Goal: Task Accomplishment & Management: Manage account settings

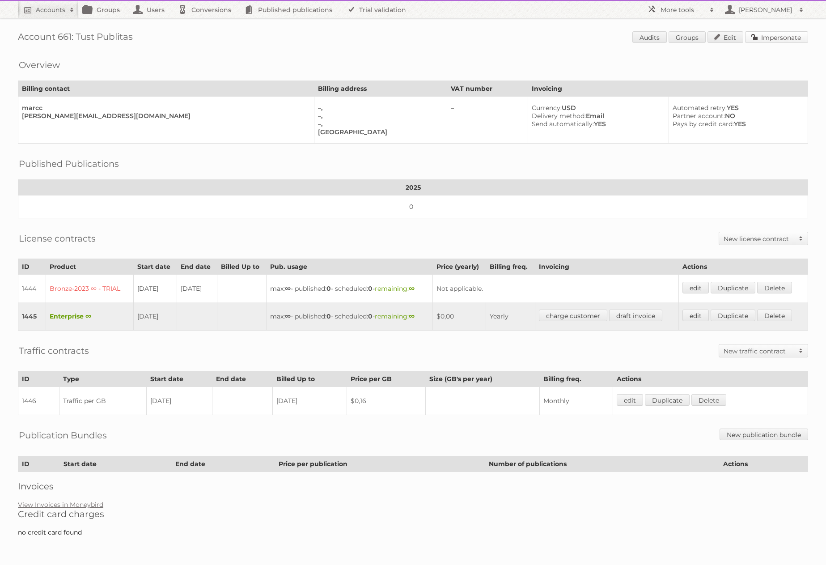
click at [771, 39] on link "Impersonate" at bounding box center [776, 37] width 63 height 12
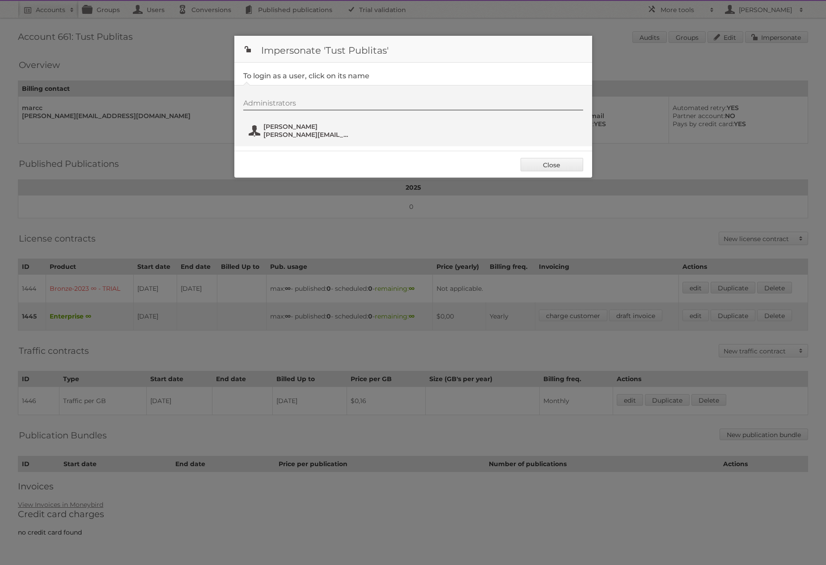
click at [297, 134] on span "m.tust@publitas.com" at bounding box center [306, 135] width 87 height 8
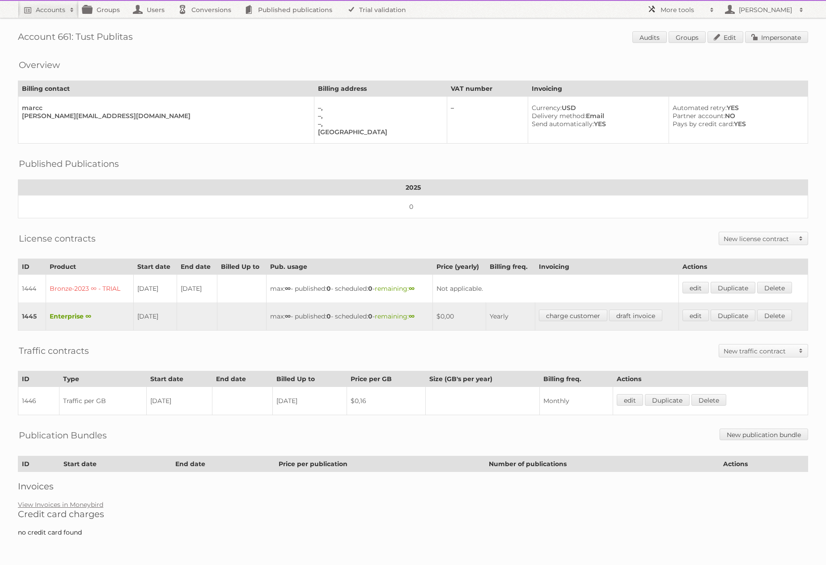
click at [675, 13] on h2 "More tools" at bounding box center [682, 9] width 45 height 9
click at [662, 117] on link "Beta Features" at bounding box center [687, 118] width 89 height 13
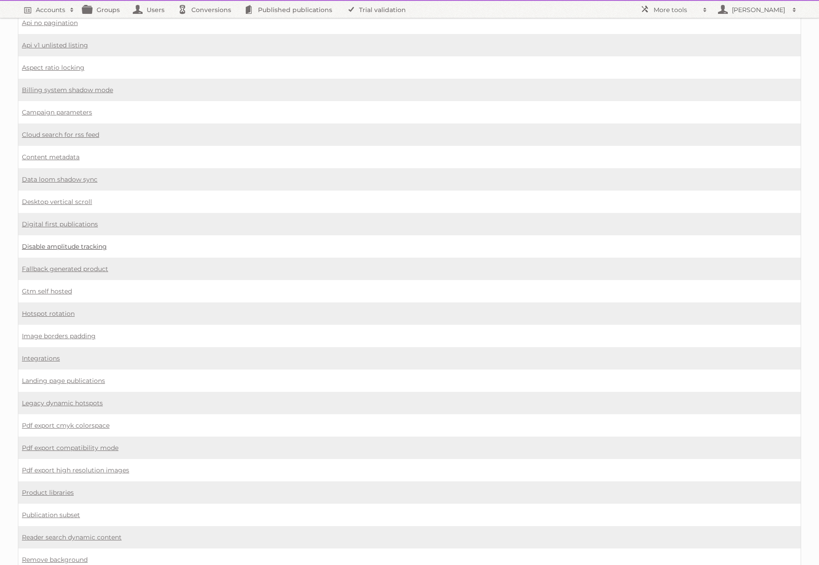
scroll to position [271, 0]
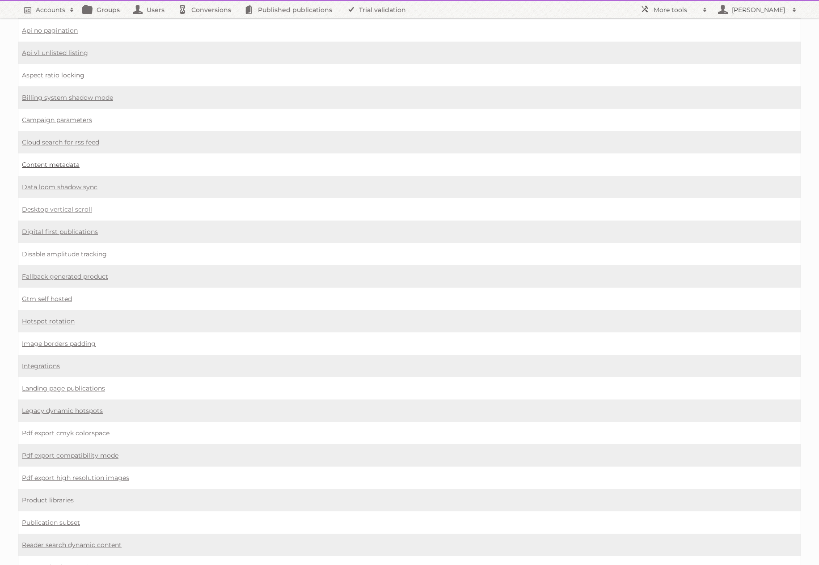
click at [66, 165] on link "Content metadata" at bounding box center [51, 164] width 58 height 8
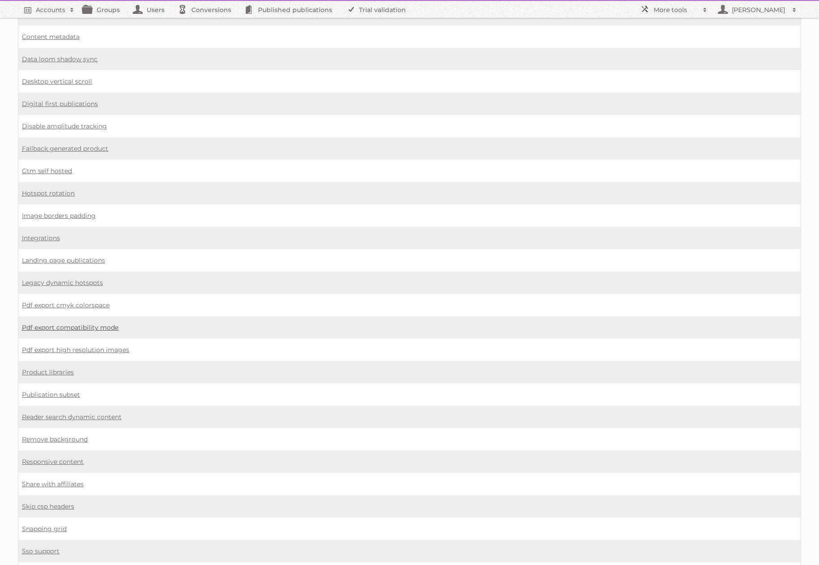
scroll to position [391, 0]
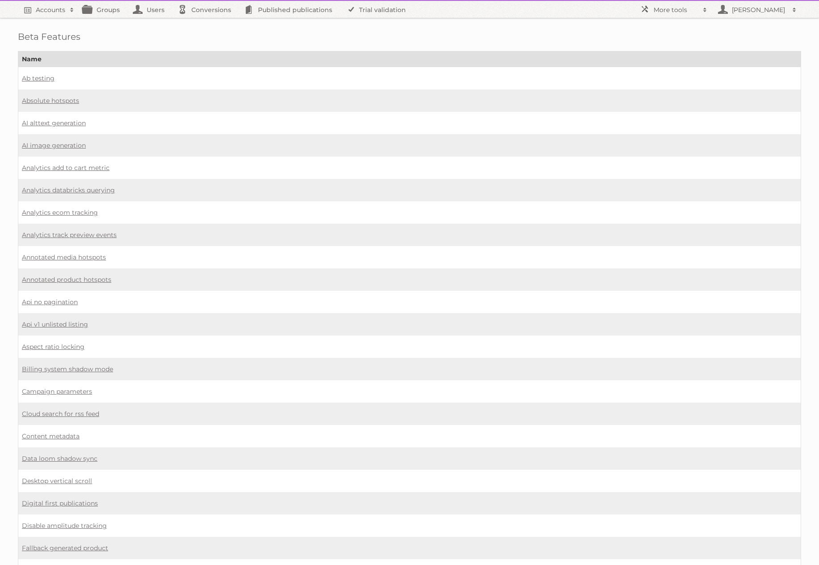
scroll to position [391, 0]
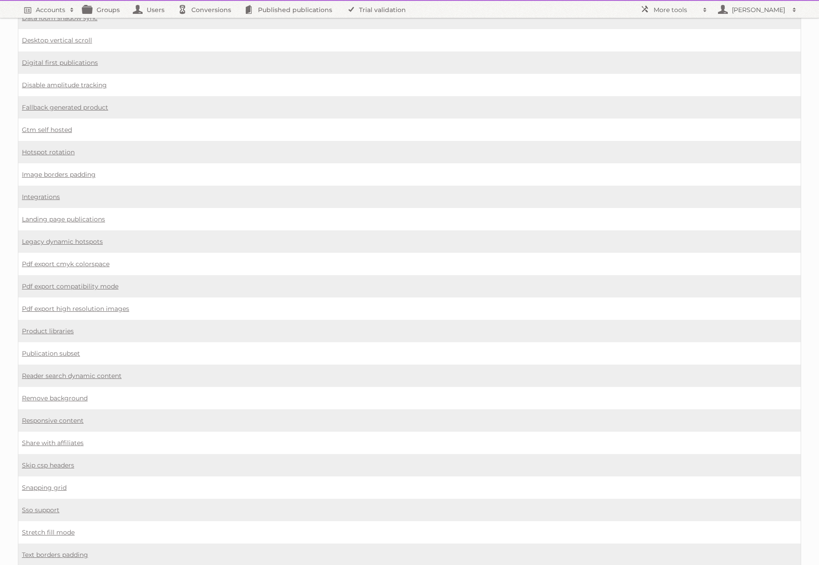
scroll to position [443, 0]
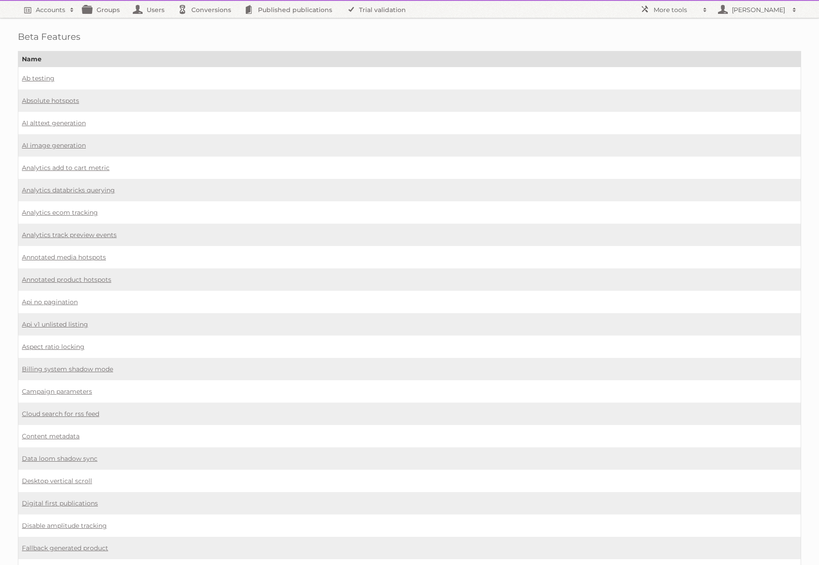
scroll to position [443, 0]
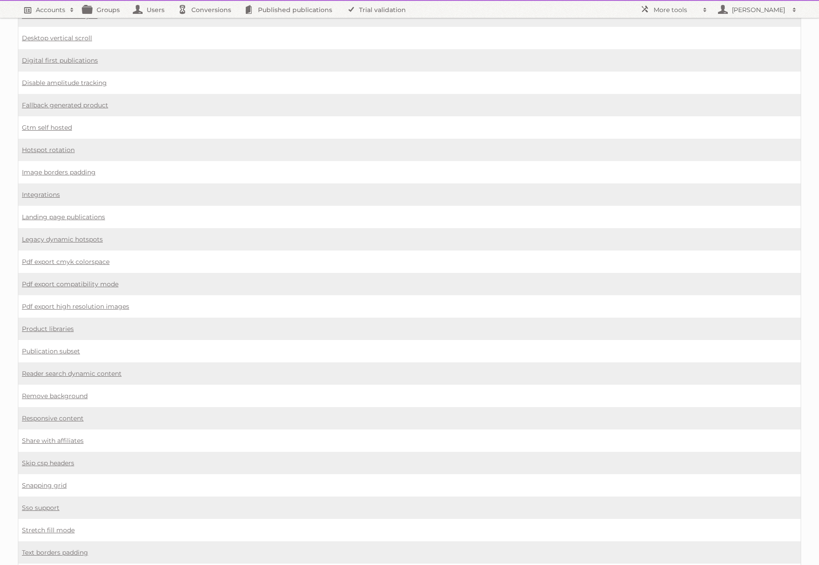
click at [67, 13] on span at bounding box center [71, 9] width 13 height 9
click at [68, 12] on span at bounding box center [71, 9] width 13 height 9
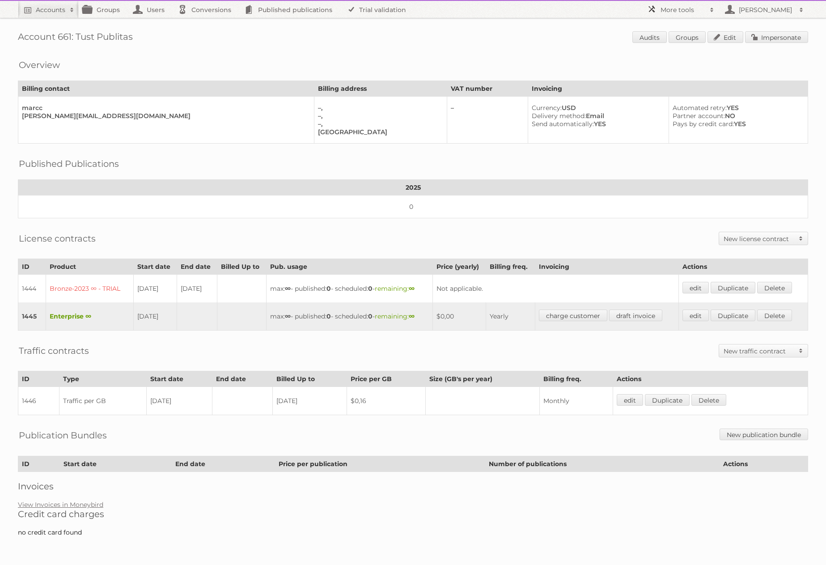
click at [697, 14] on h2 "More tools" at bounding box center [682, 9] width 45 height 9
click at [662, 114] on link "Beta Features" at bounding box center [687, 118] width 89 height 13
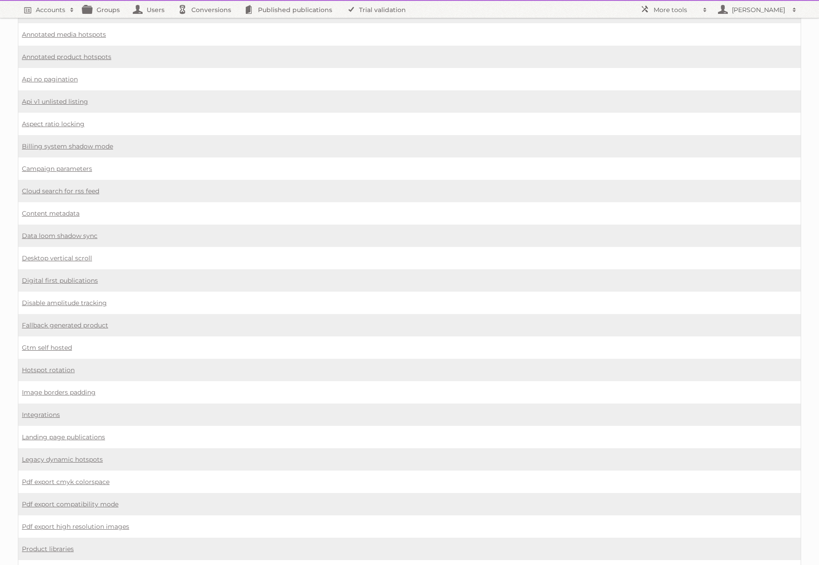
scroll to position [245, 0]
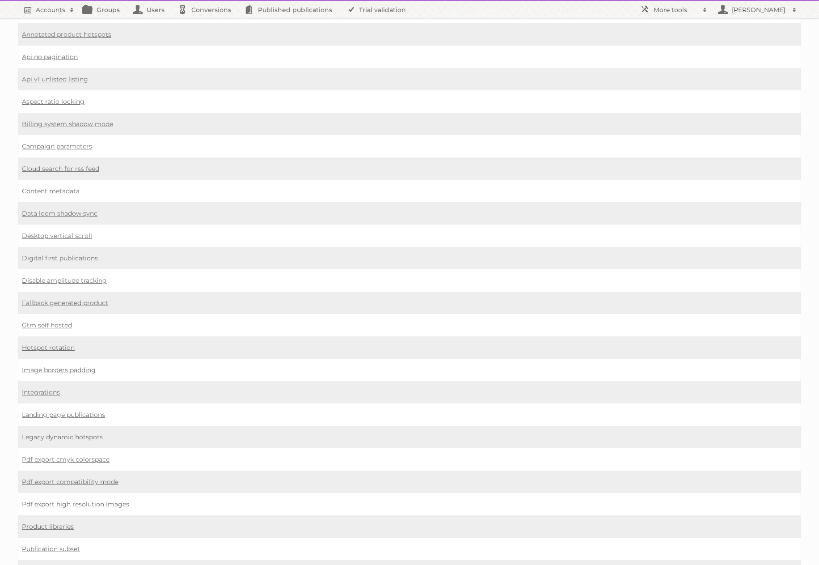
scroll to position [246, 0]
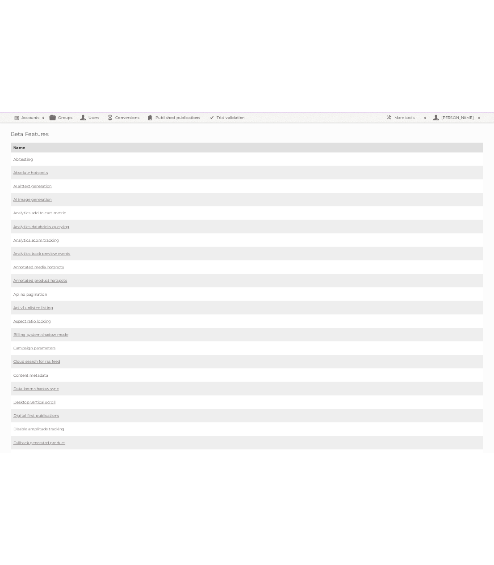
scroll to position [224, 0]
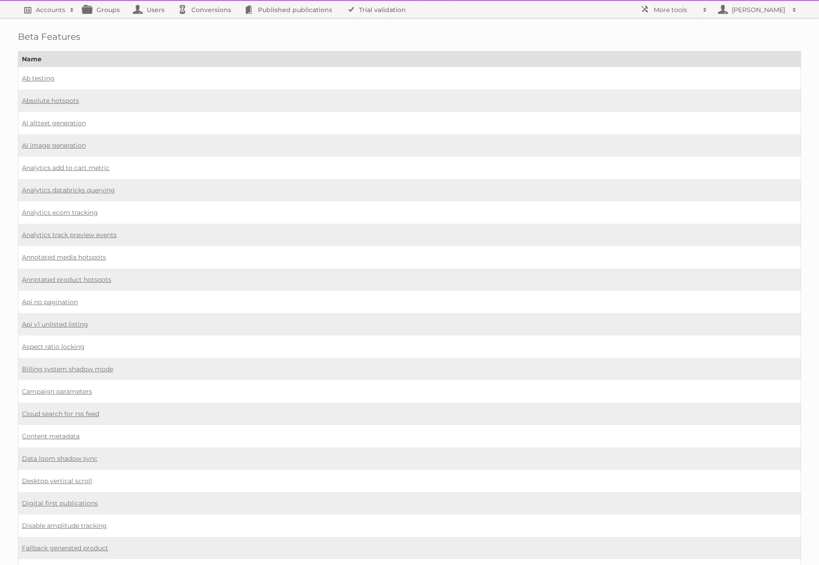
click at [57, 14] on link "Accounts" at bounding box center [48, 9] width 61 height 17
click at [494, 10] on nav "Accounts Search Advanced Search Create new account Groups Users Conversions Pub…" at bounding box center [409, 9] width 783 height 17
click at [41, 12] on h2 "Accounts" at bounding box center [51, 9] width 30 height 9
type input"] "661"
click at [206, 23] on input "Search" at bounding box center [212, 29] width 13 height 13
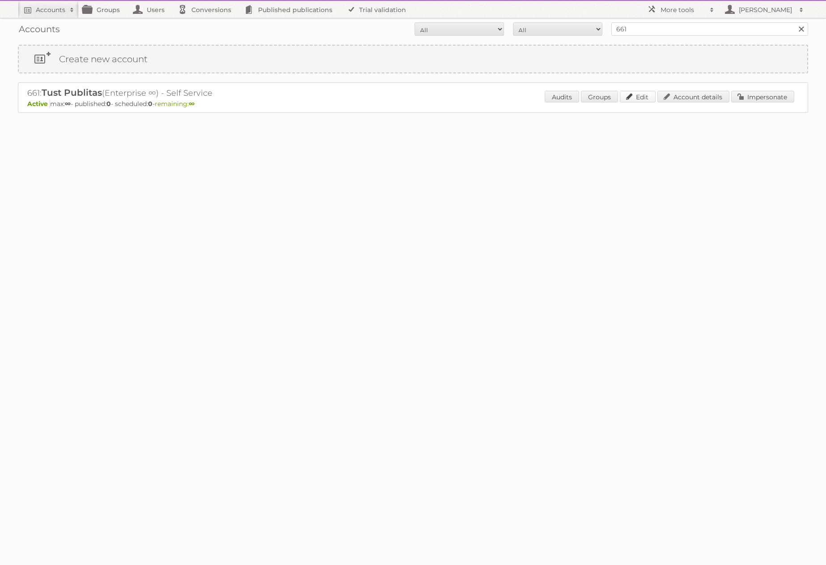
click at [633, 97] on link "Edit" at bounding box center [638, 97] width 36 height 12
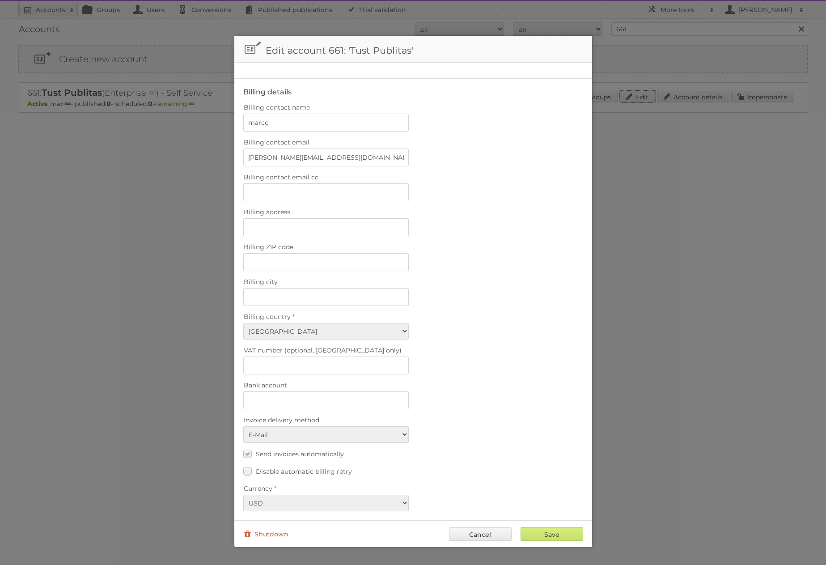
scroll to position [157, 0]
click at [481, 531] on link "Cancel" at bounding box center [480, 533] width 63 height 13
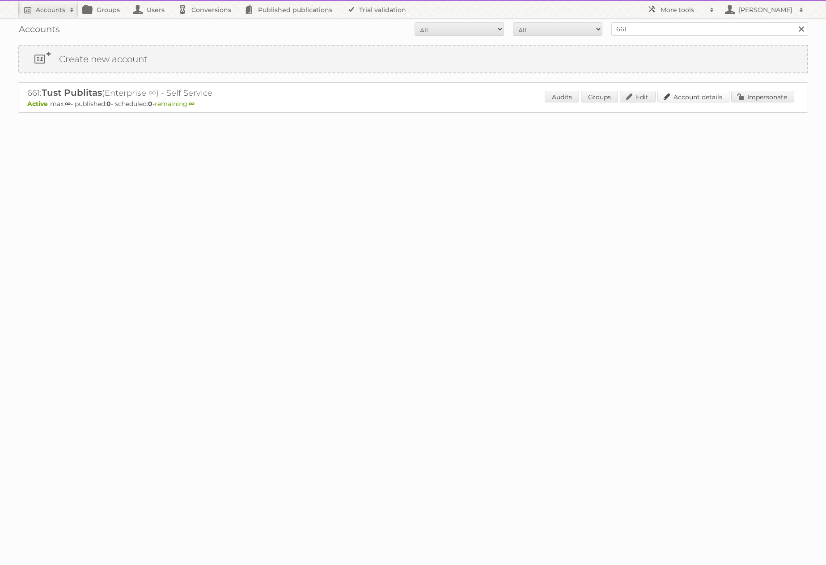
click at [682, 99] on link "Account details" at bounding box center [693, 97] width 72 height 12
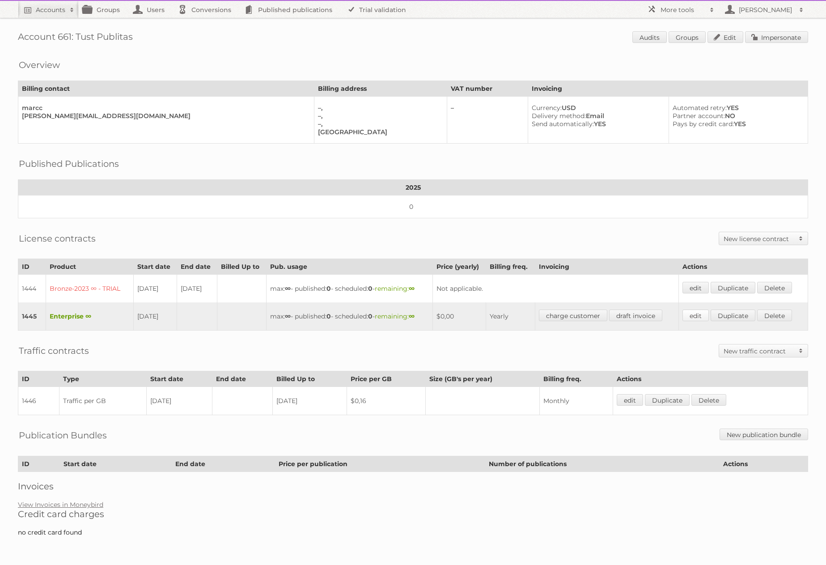
click at [700, 315] on link "edit" at bounding box center [695, 315] width 26 height 12
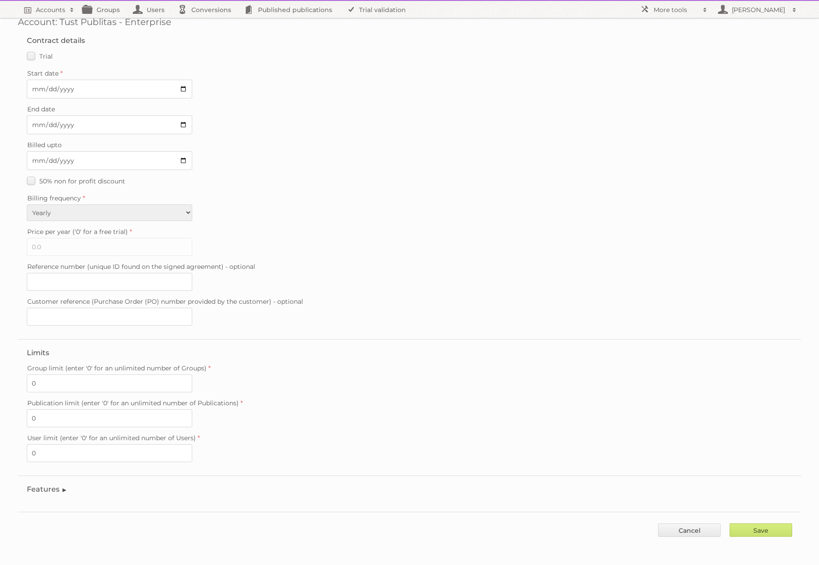
scroll to position [15, 0]
click at [63, 491] on legend "Features" at bounding box center [47, 488] width 41 height 8
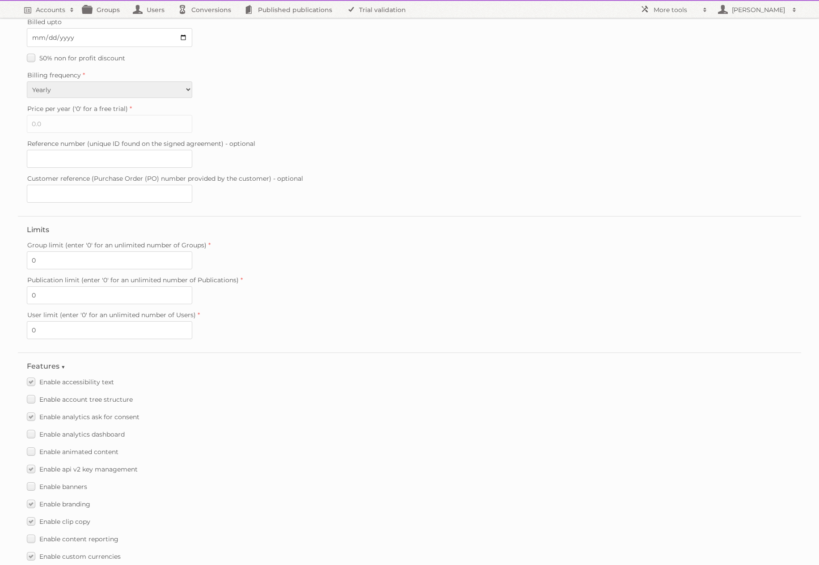
scroll to position [0, 0]
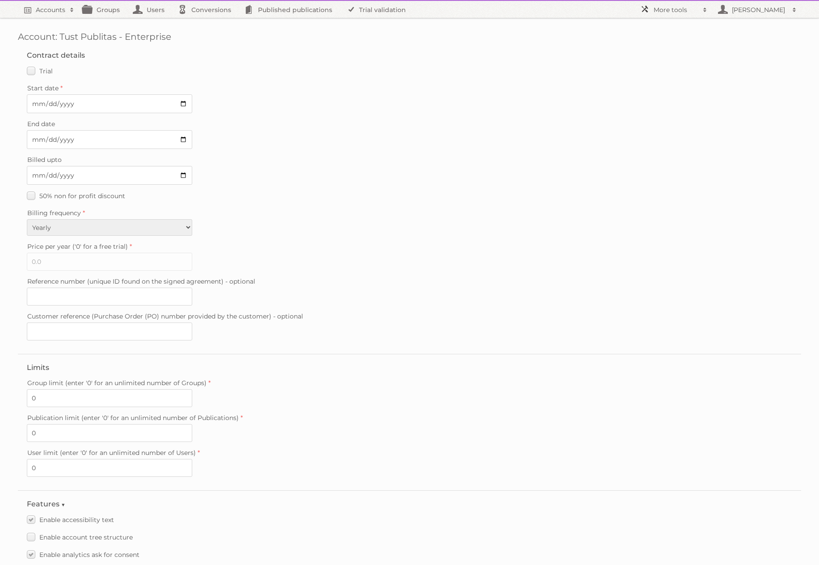
click at [675, 3] on link "More tools" at bounding box center [674, 9] width 76 height 17
click at [654, 116] on link "Beta Features" at bounding box center [680, 118] width 89 height 13
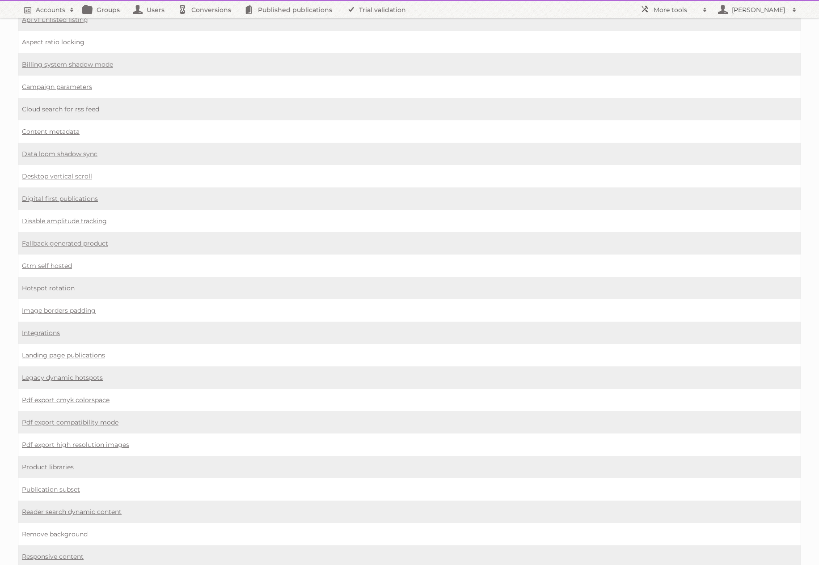
scroll to position [325, 0]
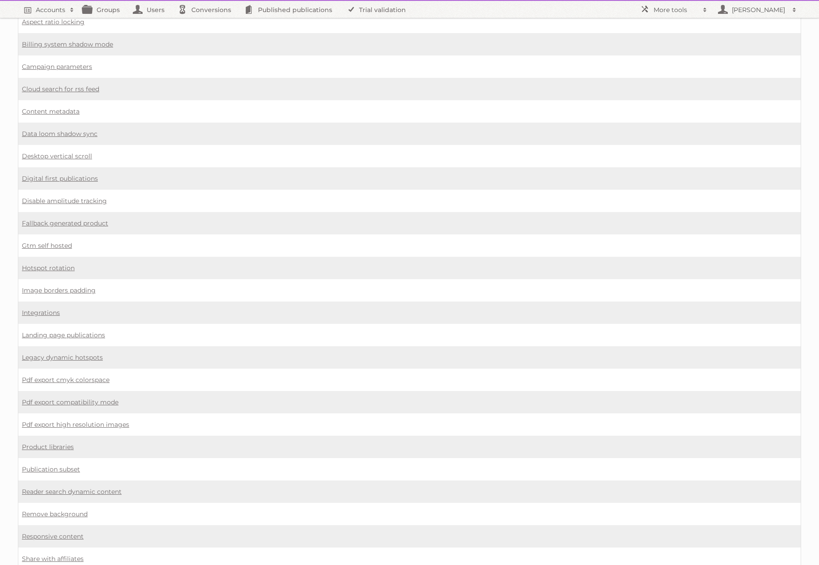
scroll to position [326, 0]
click at [48, 9] on h2 "Accounts" at bounding box center [51, 9] width 30 height 9
click at [736, 15] on link "[PERSON_NAME]" at bounding box center [756, 9] width 89 height 17
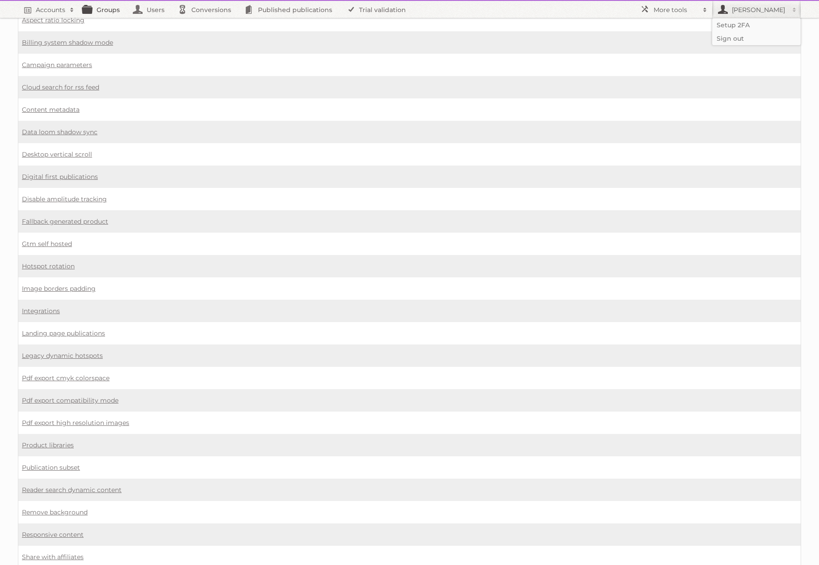
click at [88, 5] on link "Groups" at bounding box center [104, 9] width 50 height 17
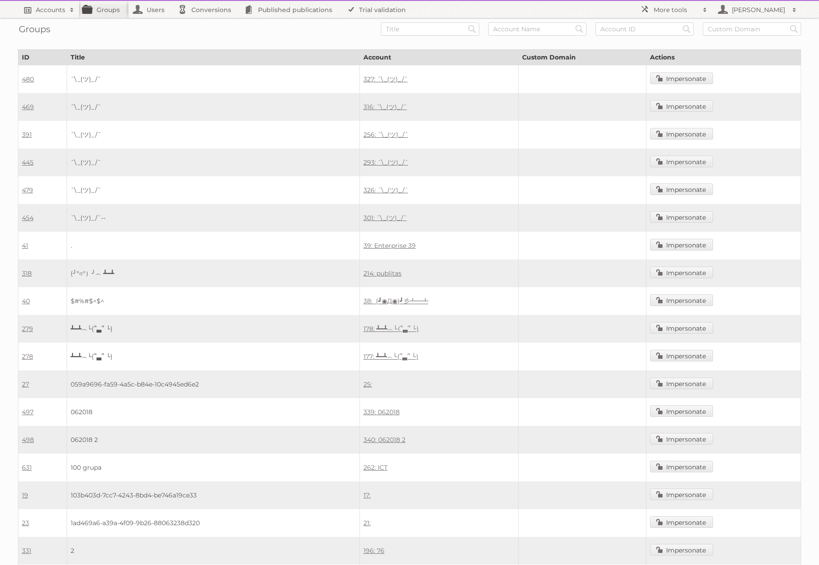
click at [55, 10] on h2 "Accounts" at bounding box center [51, 9] width 30 height 9
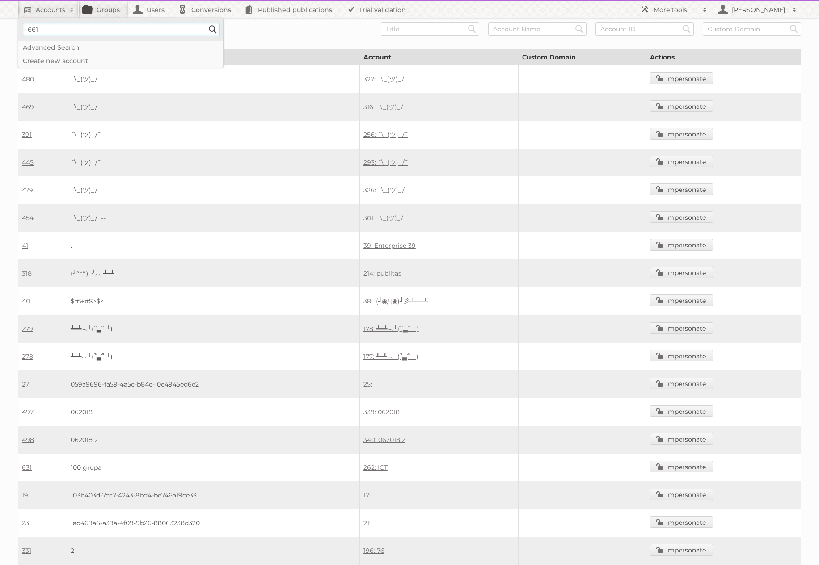
type input"] "661"
click at [206, 23] on input "Search" at bounding box center [212, 29] width 13 height 13
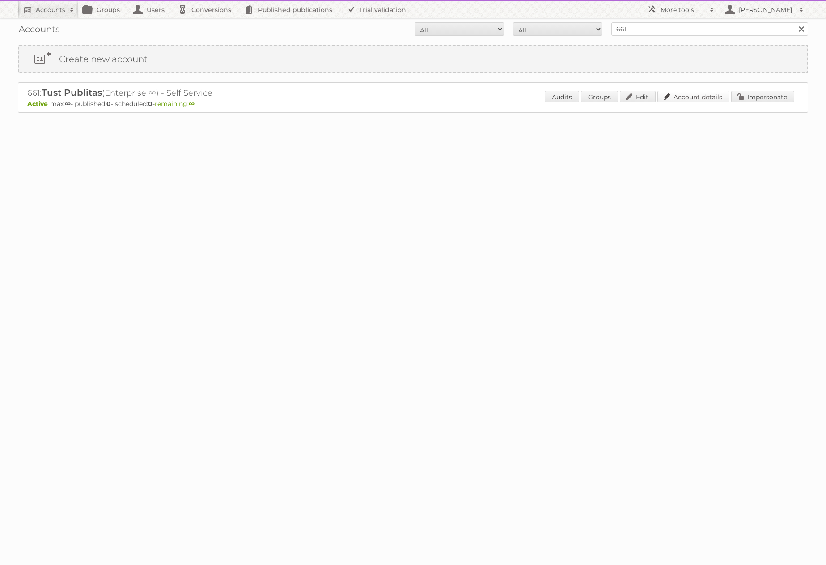
click at [679, 99] on link "Account details" at bounding box center [693, 97] width 72 height 12
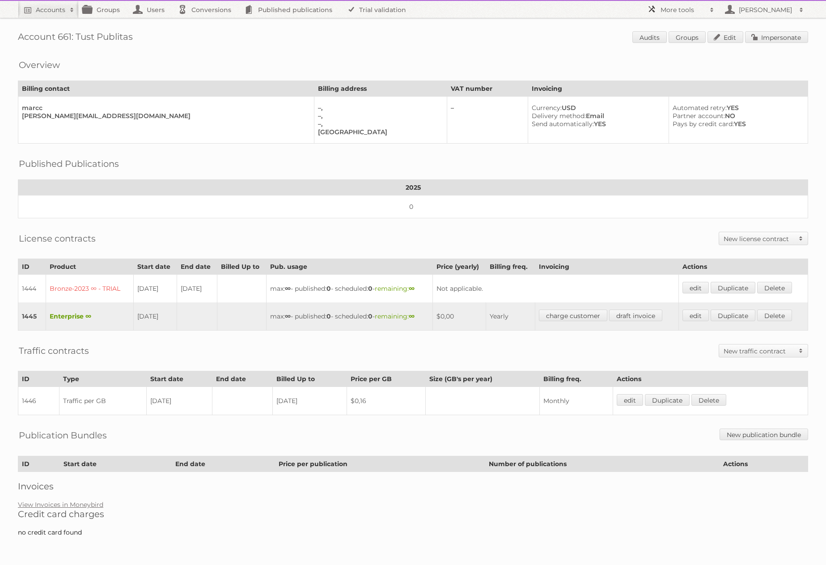
click at [680, 11] on h2 "More tools" at bounding box center [682, 9] width 45 height 9
click at [659, 116] on link "Beta Features" at bounding box center [687, 118] width 89 height 13
